Goal: Transaction & Acquisition: Purchase product/service

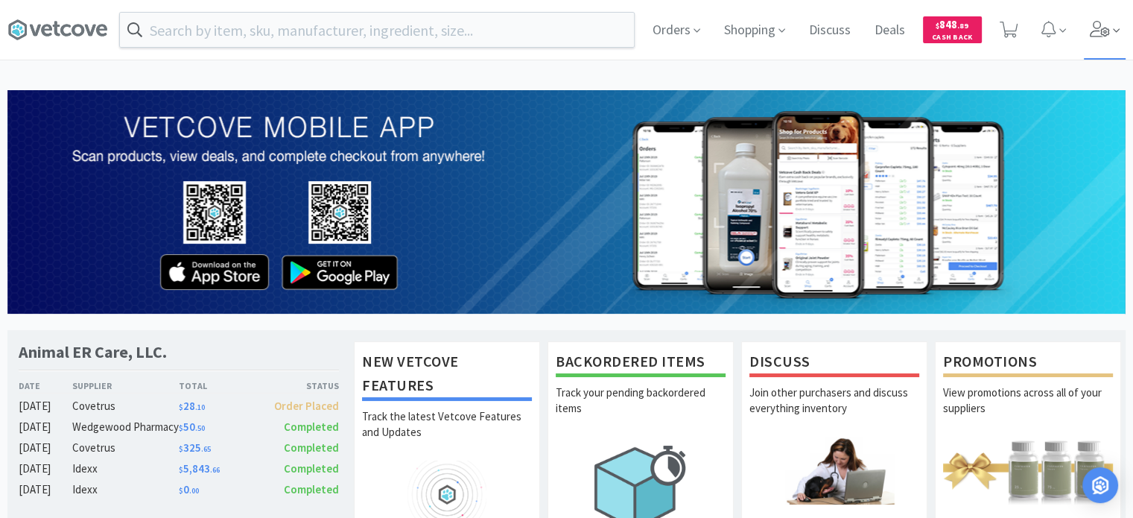
click at [1087, 25] on span at bounding box center [1105, 30] width 42 height 60
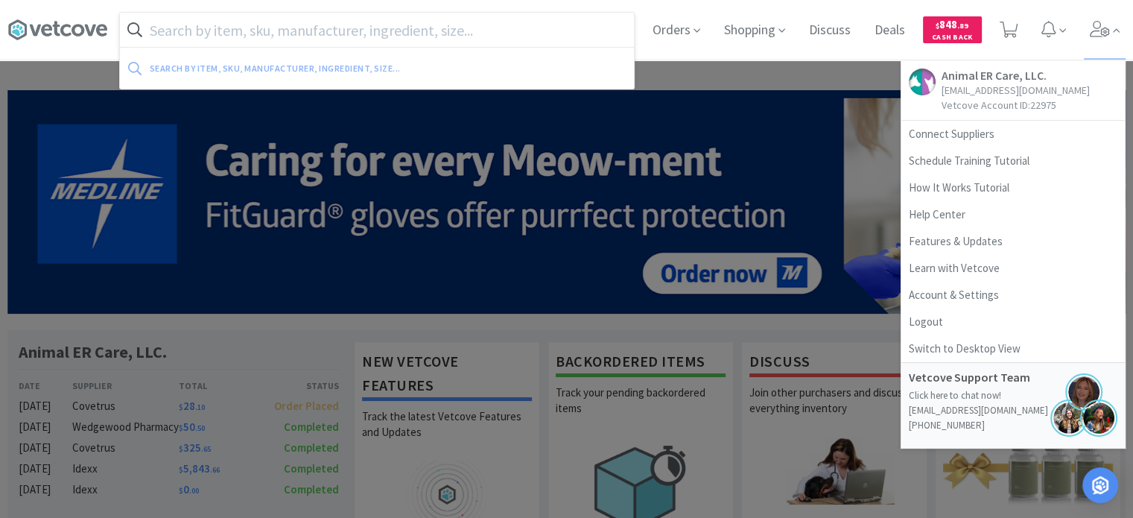
click at [392, 41] on input "text" at bounding box center [377, 30] width 514 height 34
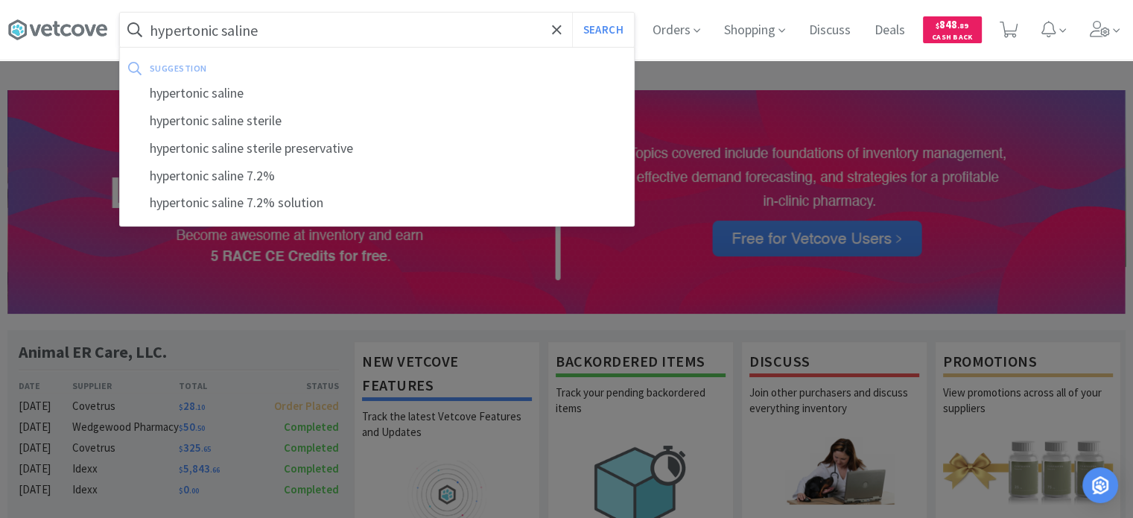
type input "hypertonic saline"
click at [572, 13] on button "Search" at bounding box center [603, 30] width 62 height 34
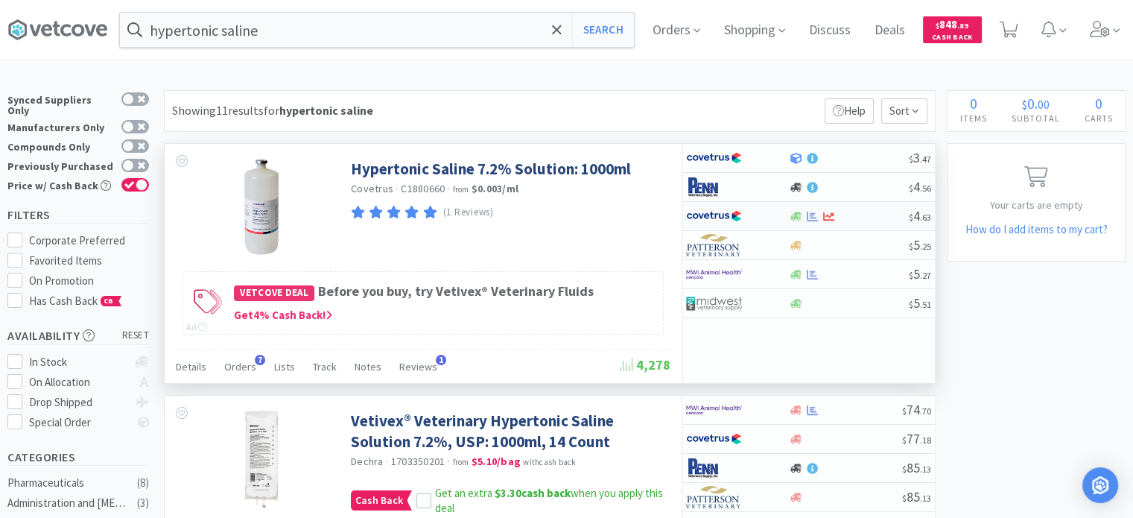
click at [857, 214] on div at bounding box center [848, 216] width 121 height 11
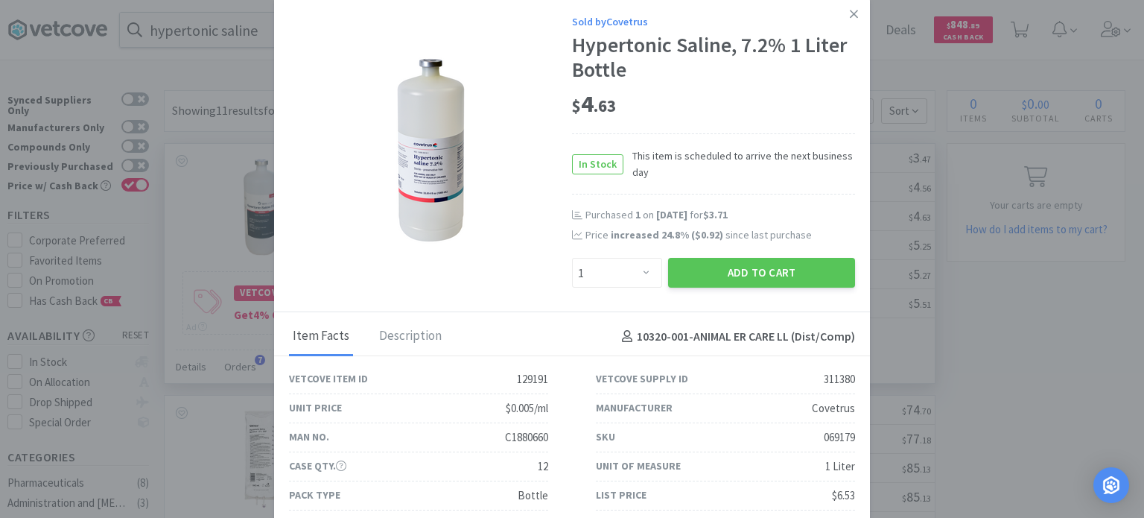
click at [828, 436] on div "069179" at bounding box center [839, 437] width 31 height 18
copy div "069179"
click at [620, 270] on select "Enter Quantity 1 2 3 4 5 6 7 8 9 10 11 12 13 14 15 16 17 18 19 20 Enter Quantity" at bounding box center [617, 273] width 90 height 30
select select "3"
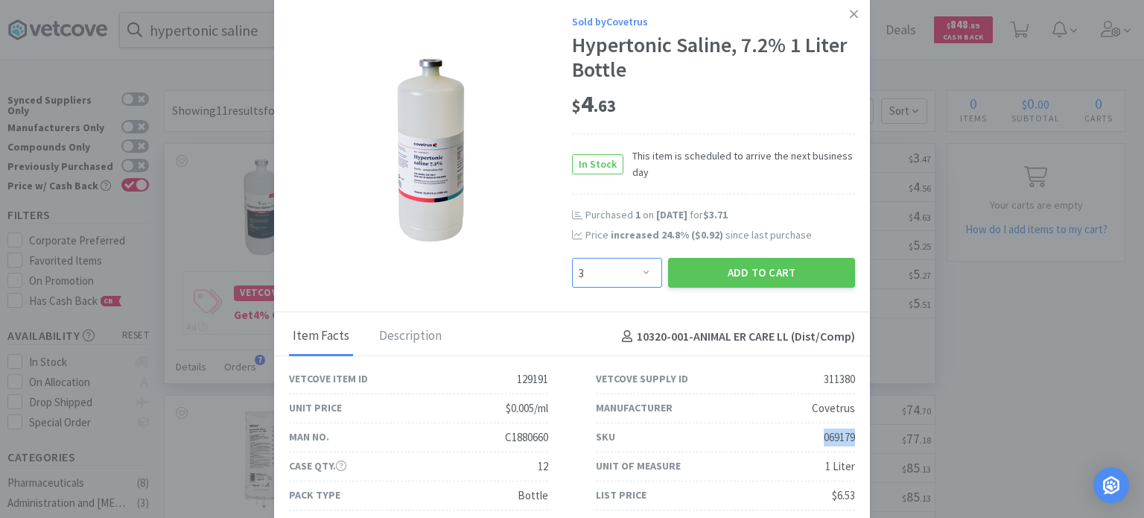
click at [572, 258] on select "Enter Quantity 1 2 3 4 5 6 7 8 9 10 11 12 13 14 15 16 17 18 19 20 Enter Quantity" at bounding box center [617, 273] width 90 height 30
click at [737, 287] on button "Add to Cart" at bounding box center [761, 273] width 187 height 30
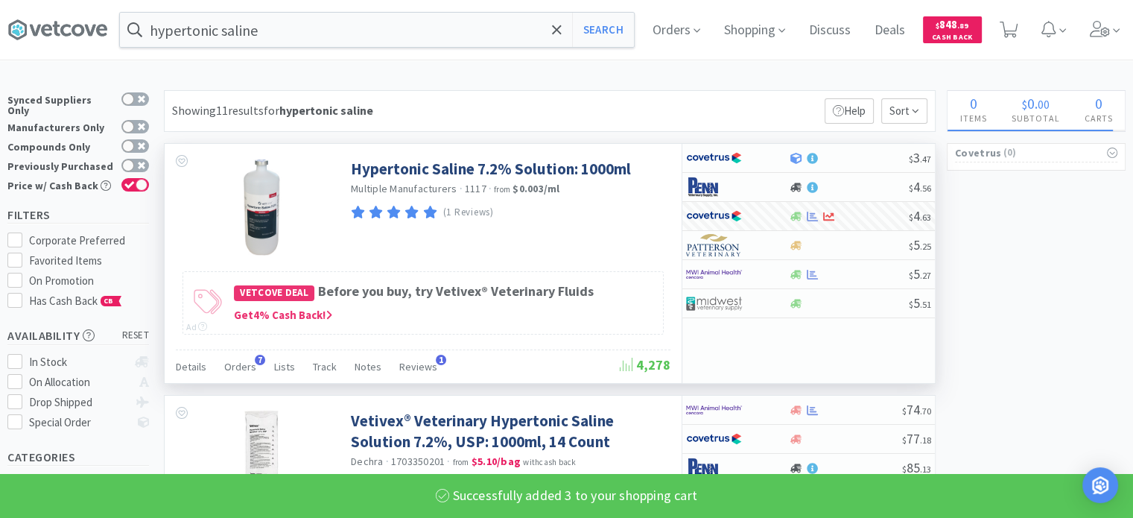
select select "3"
click at [1016, 30] on icon at bounding box center [1008, 30] width 19 height 16
select select "3"
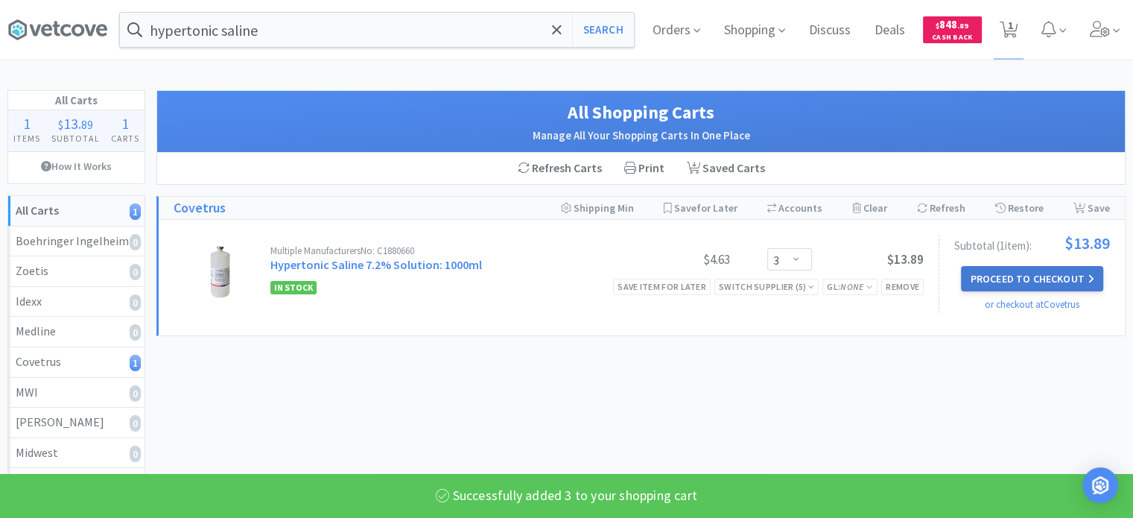
click at [1046, 279] on button "Proceed to Checkout" at bounding box center [1031, 278] width 141 height 25
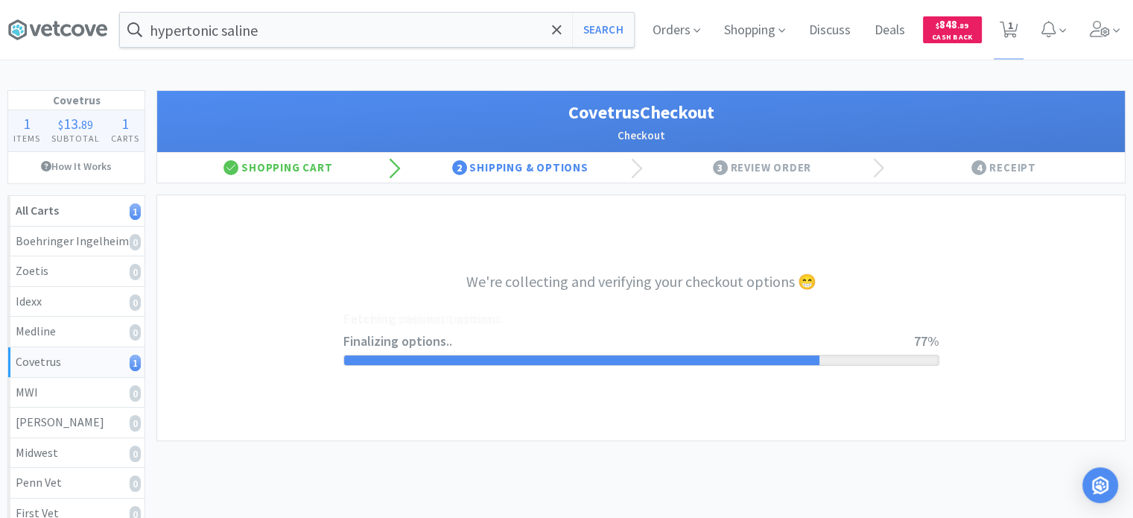
select select "ACCOUNT"
select select "cvt-standard-net"
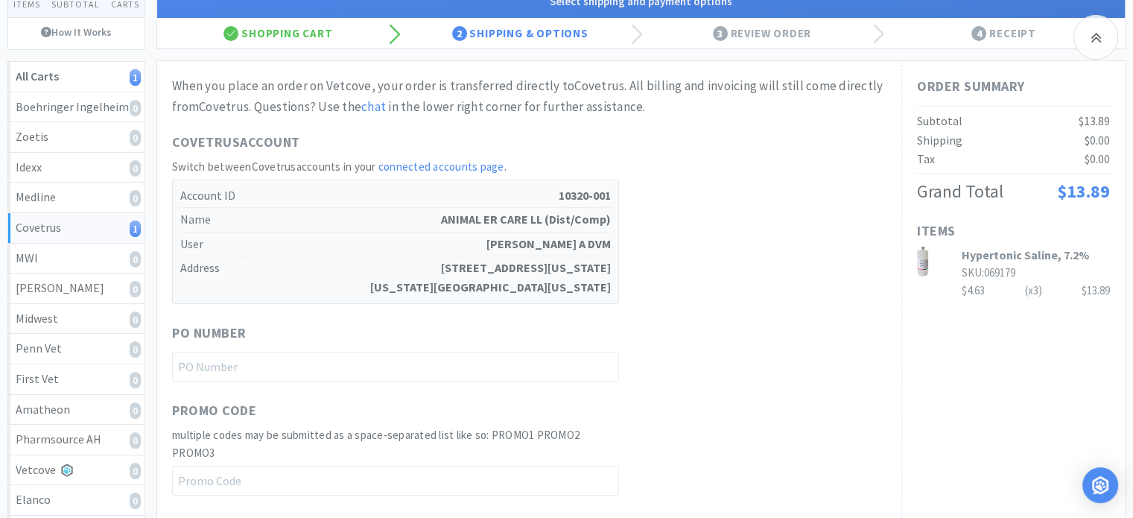
scroll to position [223, 0]
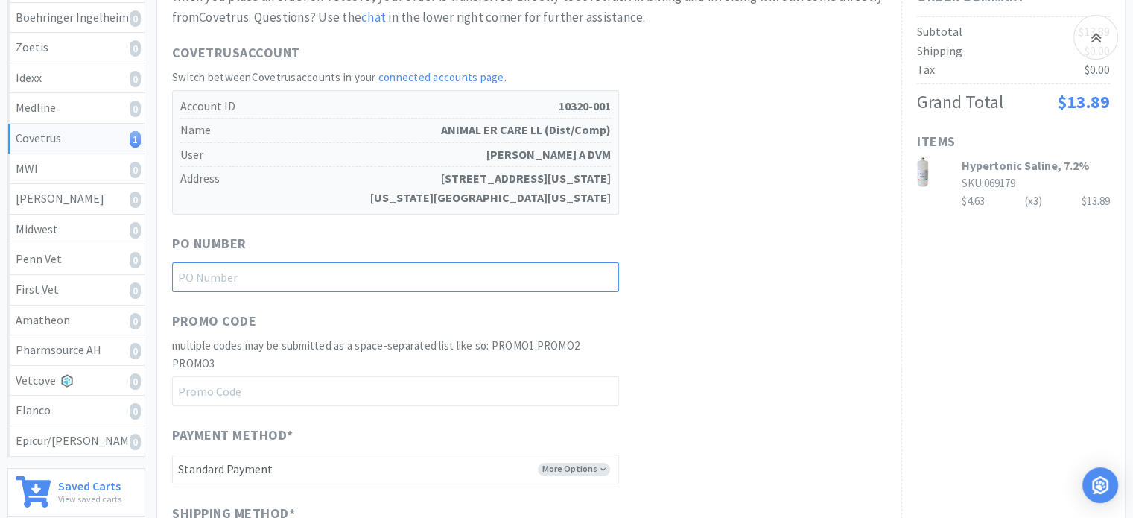
click at [441, 279] on input "text" at bounding box center [395, 277] width 447 height 30
paste input "1145061"
type input "1145061"
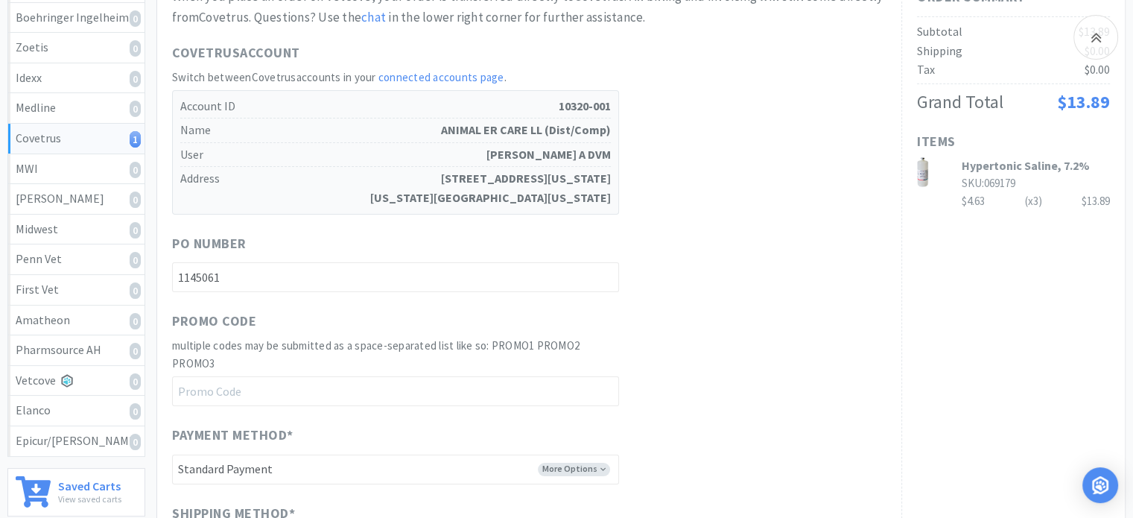
click at [750, 301] on div "When you place an order on Vetcove, your order is transferred directly to Covet…" at bounding box center [529, 371] width 714 height 769
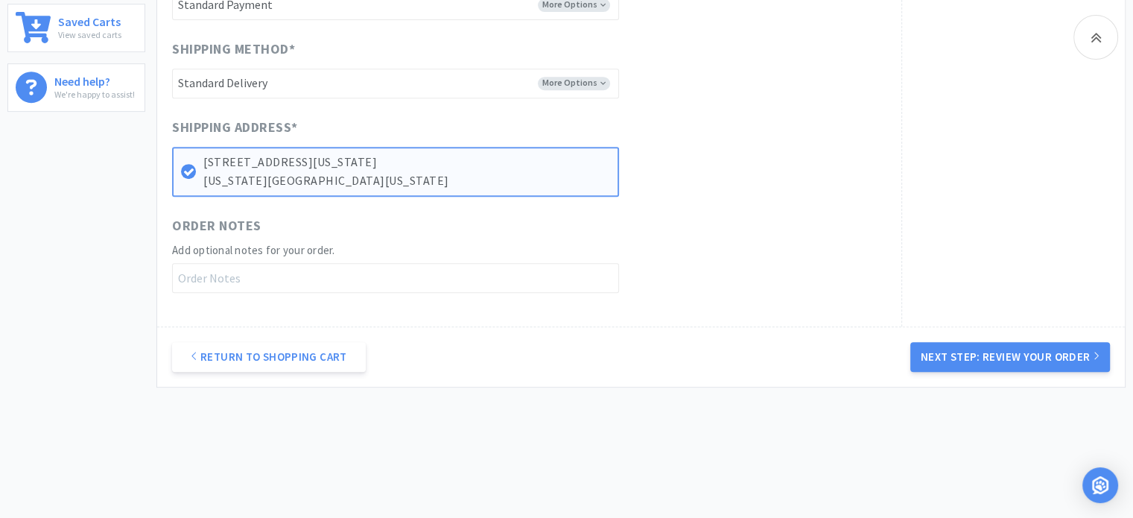
scroll to position [707, 0]
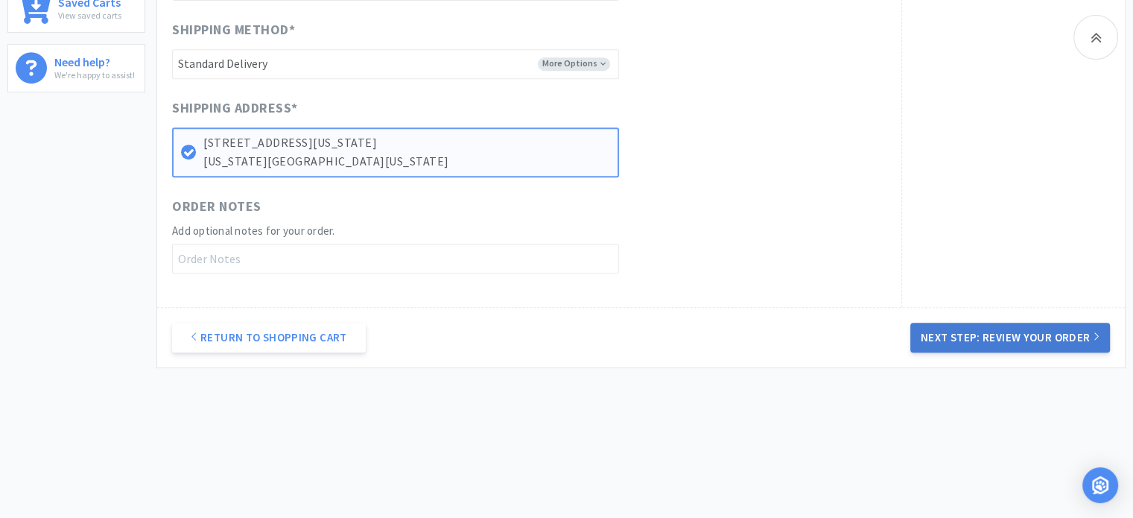
click at [1000, 331] on button "Next Step: Review Your Order" at bounding box center [1010, 337] width 200 height 30
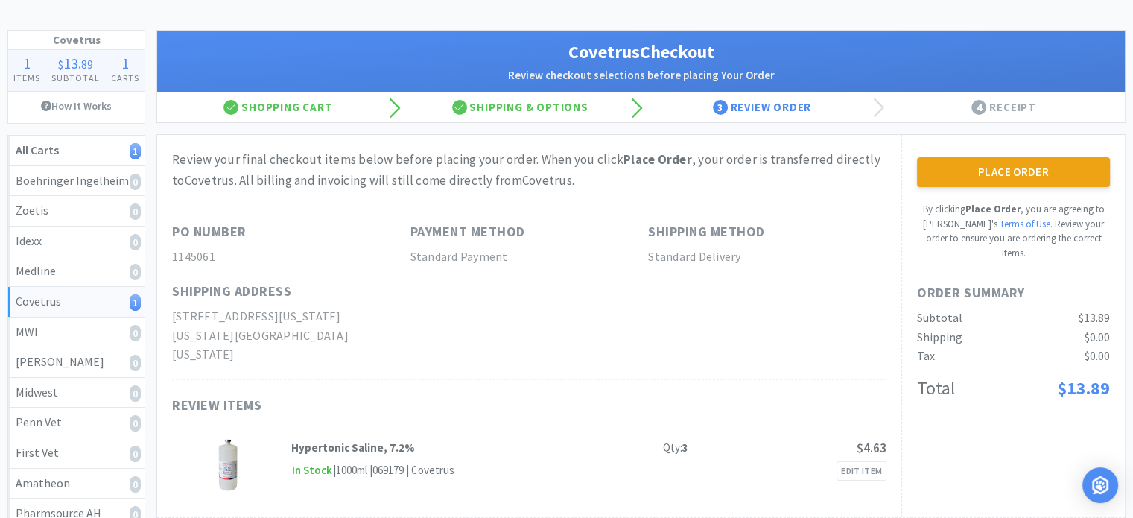
scroll to position [0, 0]
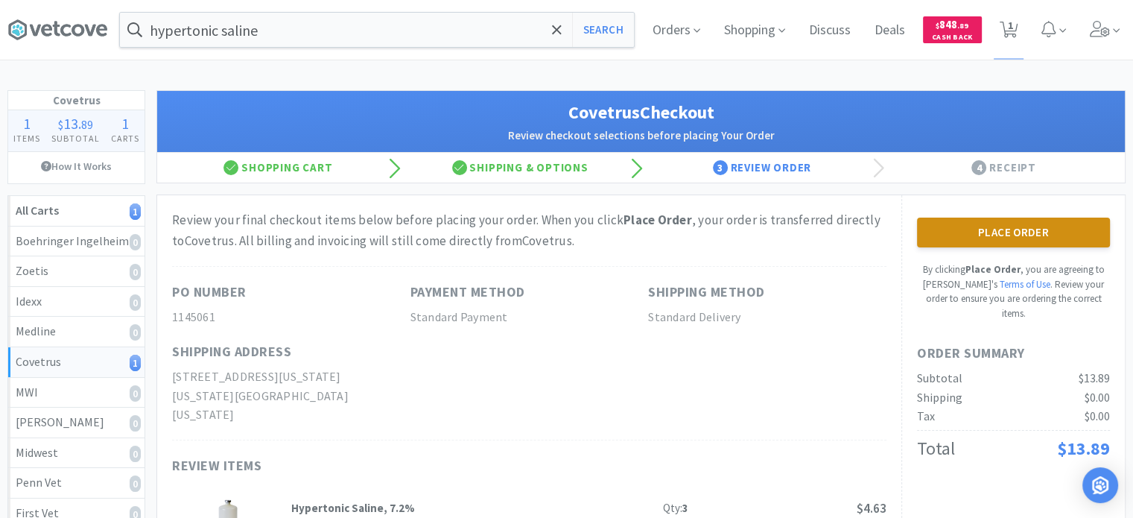
click at [1003, 244] on button "Place Order" at bounding box center [1013, 232] width 193 height 30
